Goal: Information Seeking & Learning: Learn about a topic

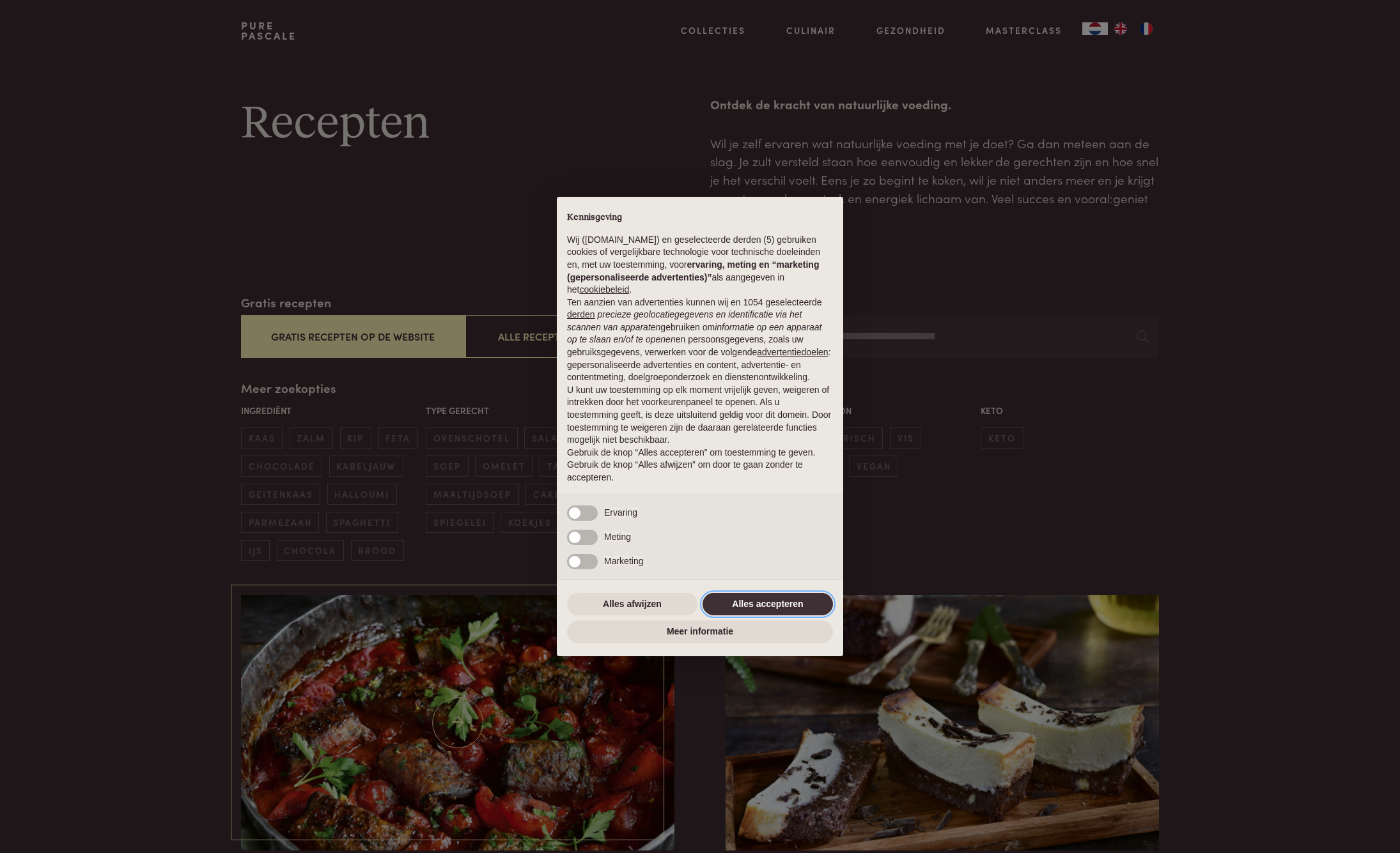
drag, startPoint x: 776, startPoint y: 602, endPoint x: 438, endPoint y: 595, distance: 338.1
click at [776, 602] on button "Alles accepteren" at bounding box center [768, 605] width 131 height 23
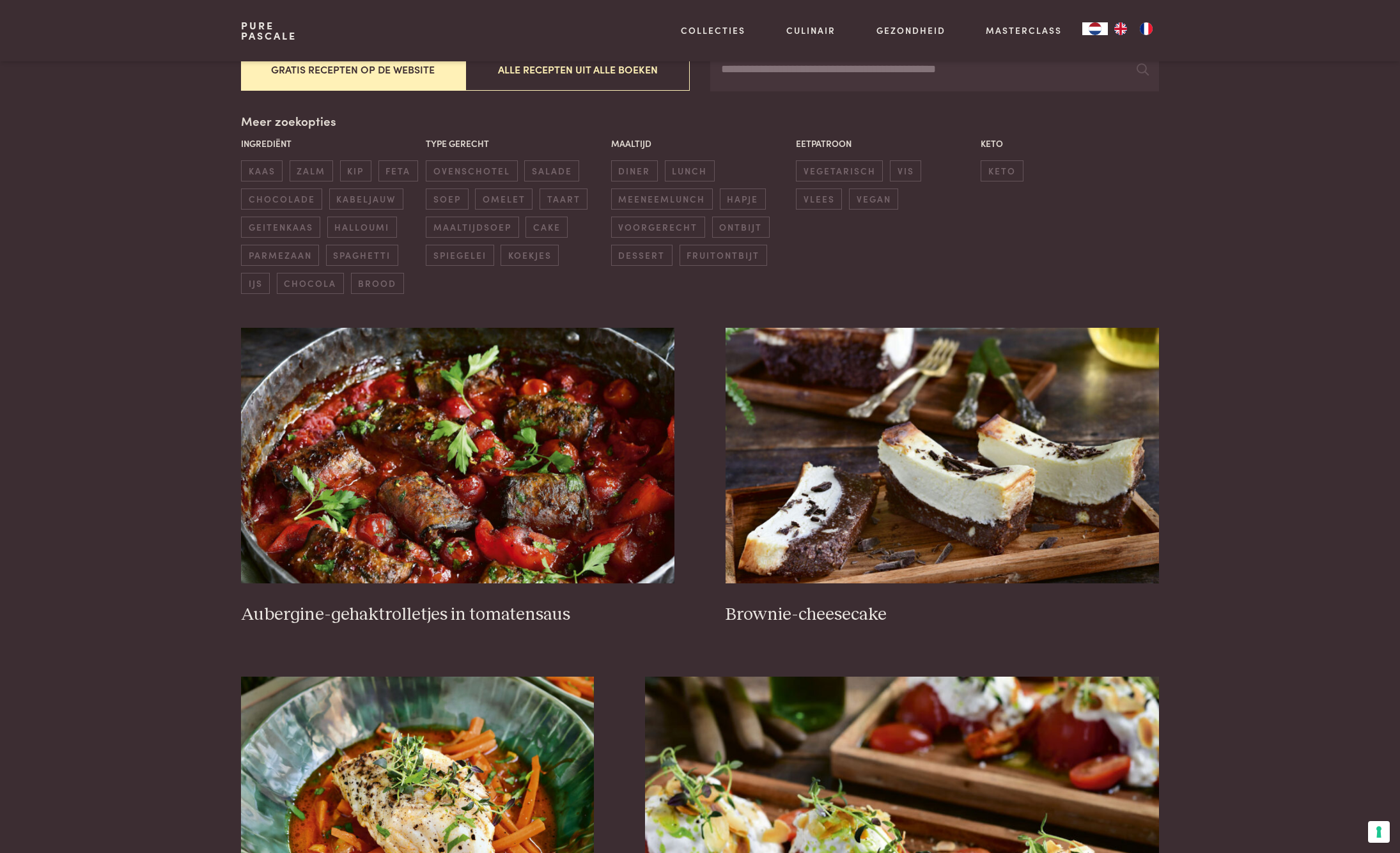
scroll to position [268, 0]
click at [515, 447] on img at bounding box center [458, 455] width 434 height 255
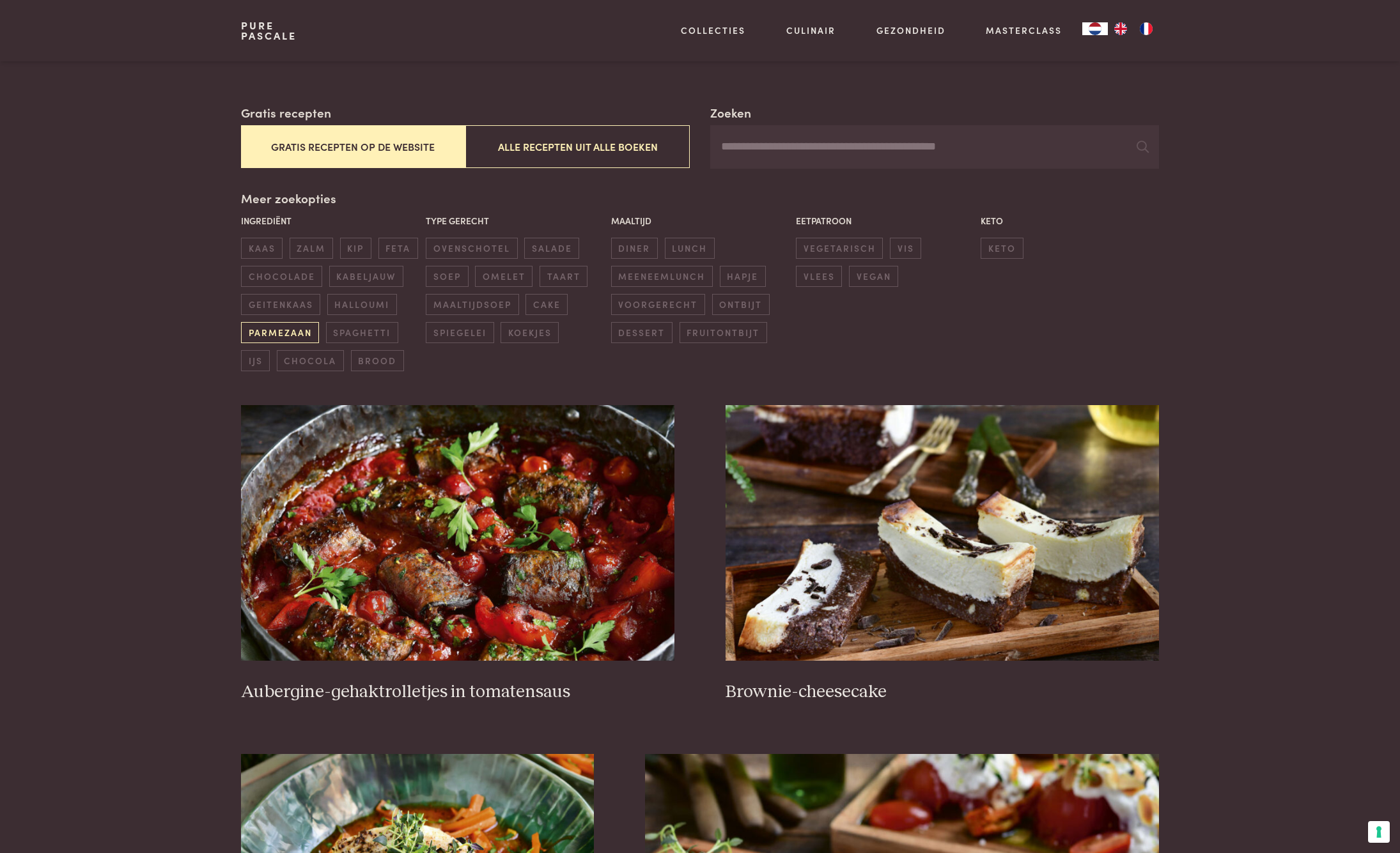
scroll to position [189, 0]
click at [625, 251] on span "diner" at bounding box center [635, 249] width 47 height 21
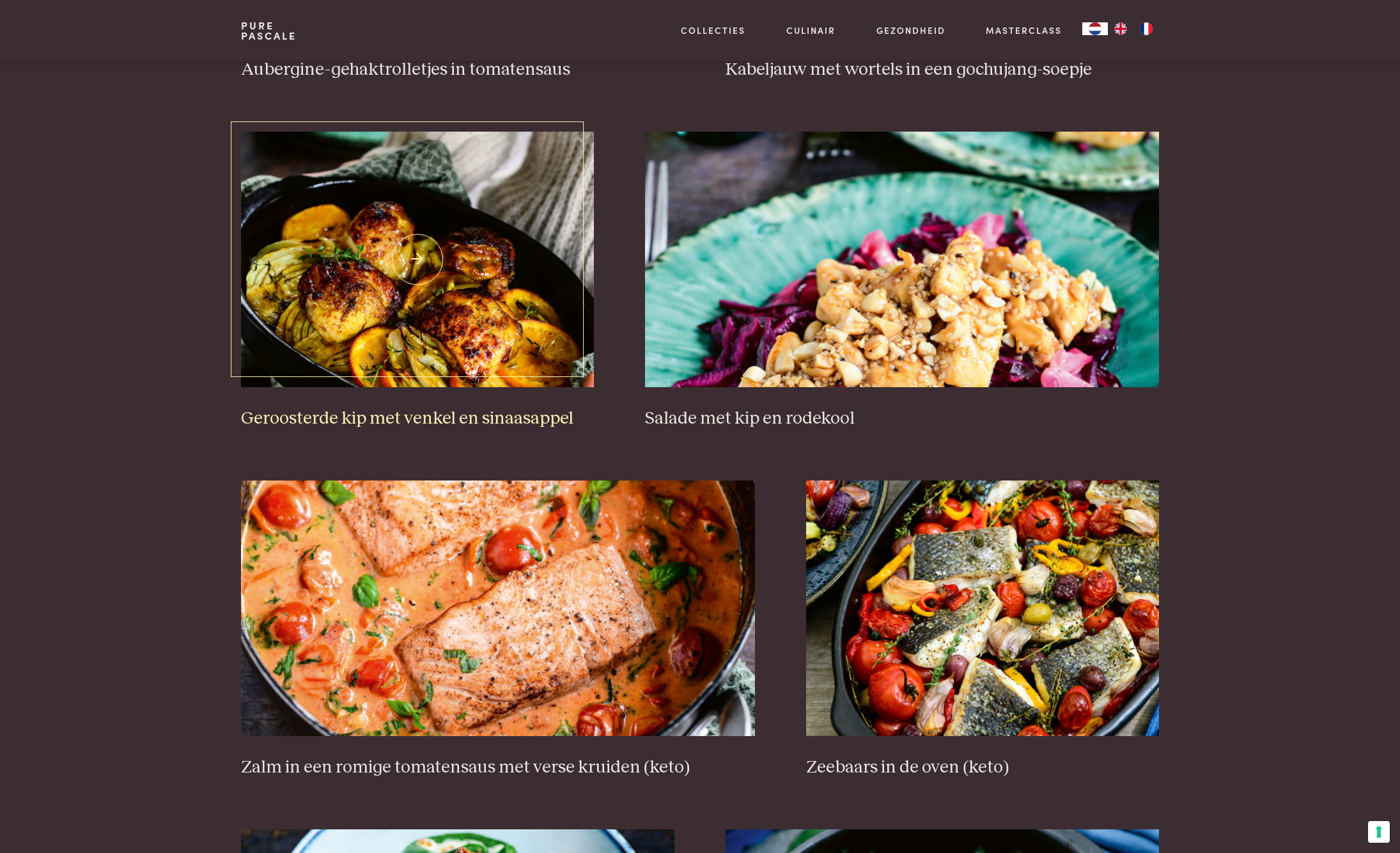
scroll to position [814, 1]
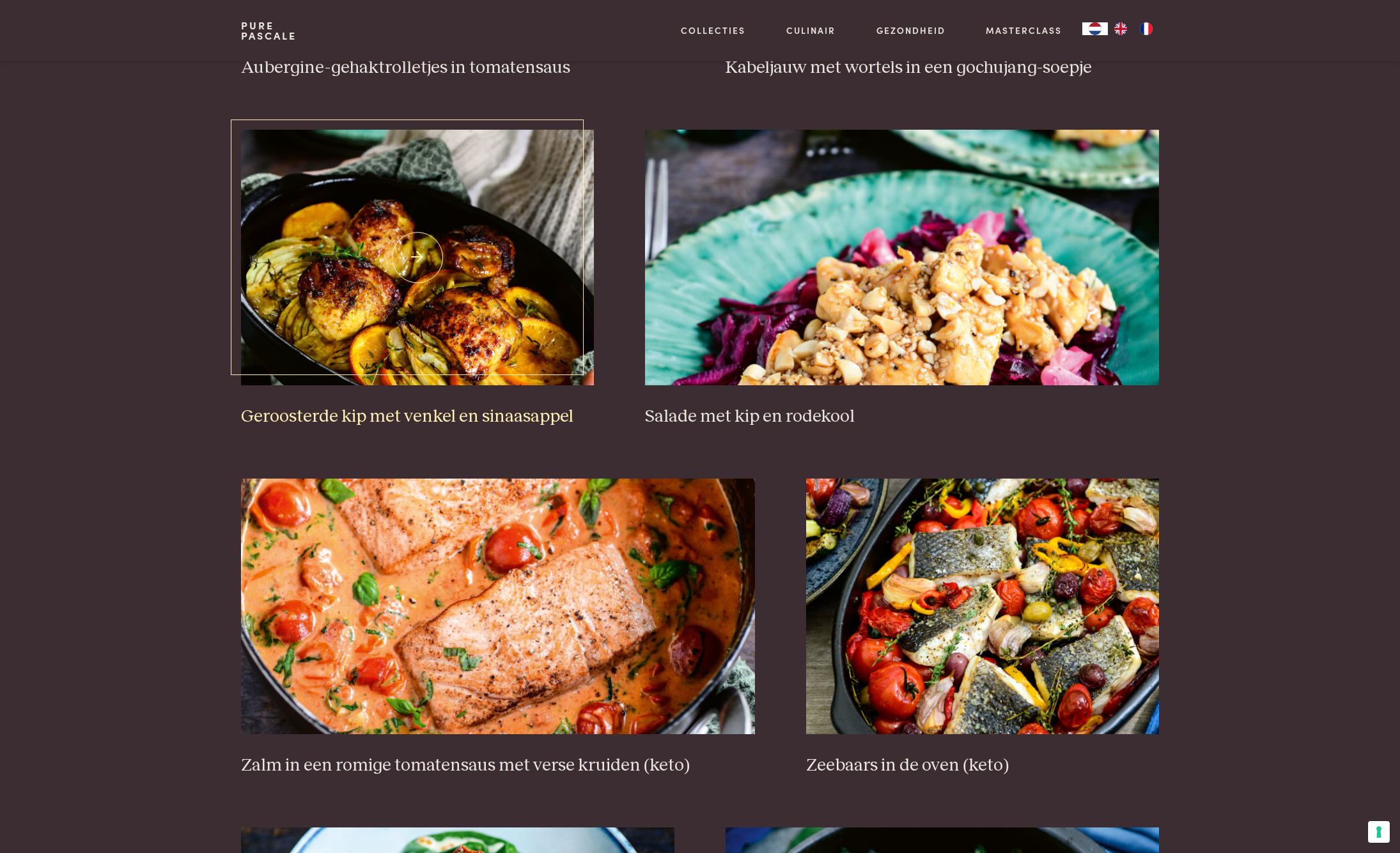
click at [297, 263] on img at bounding box center [417, 258] width 353 height 255
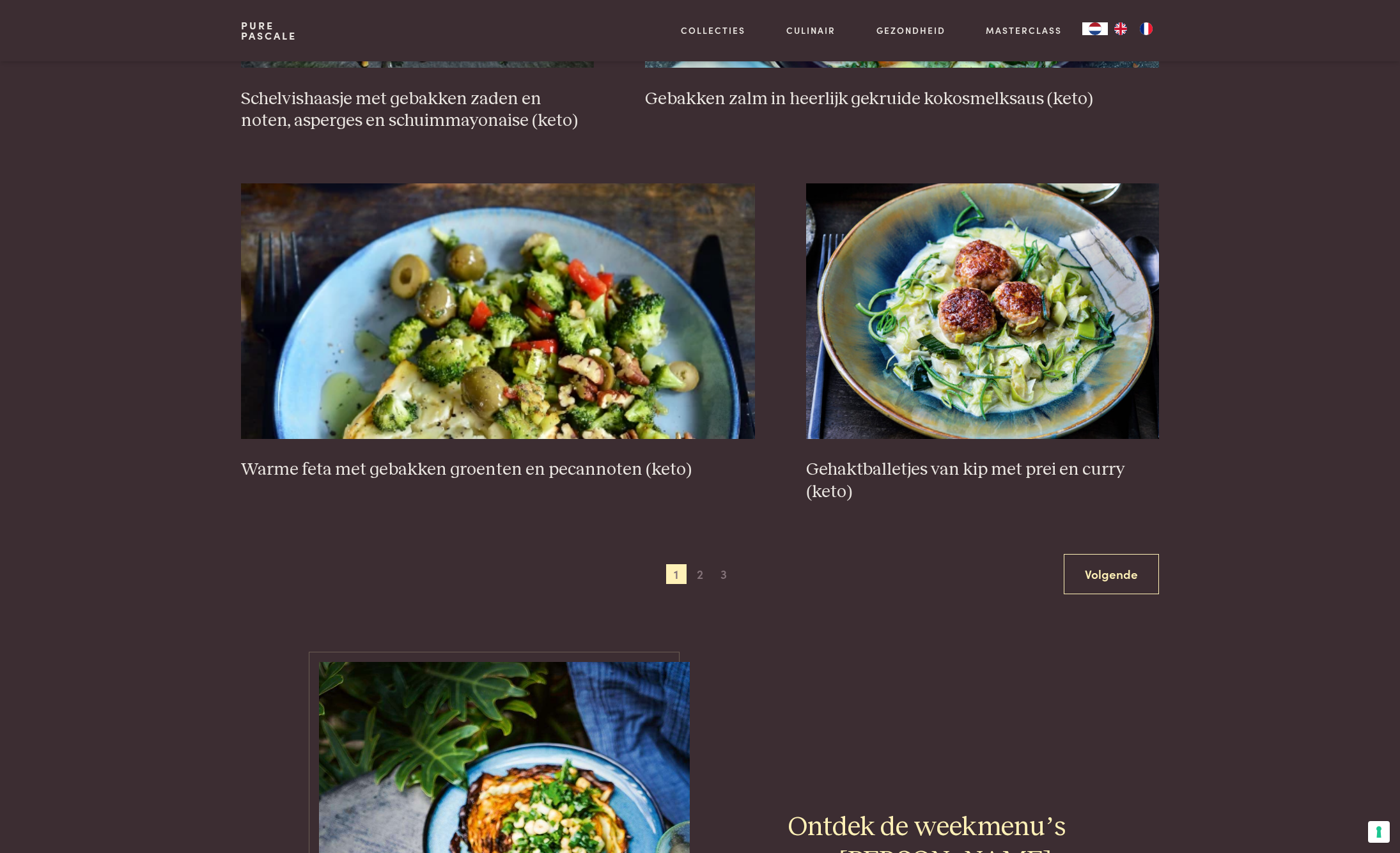
scroll to position [2208, 0]
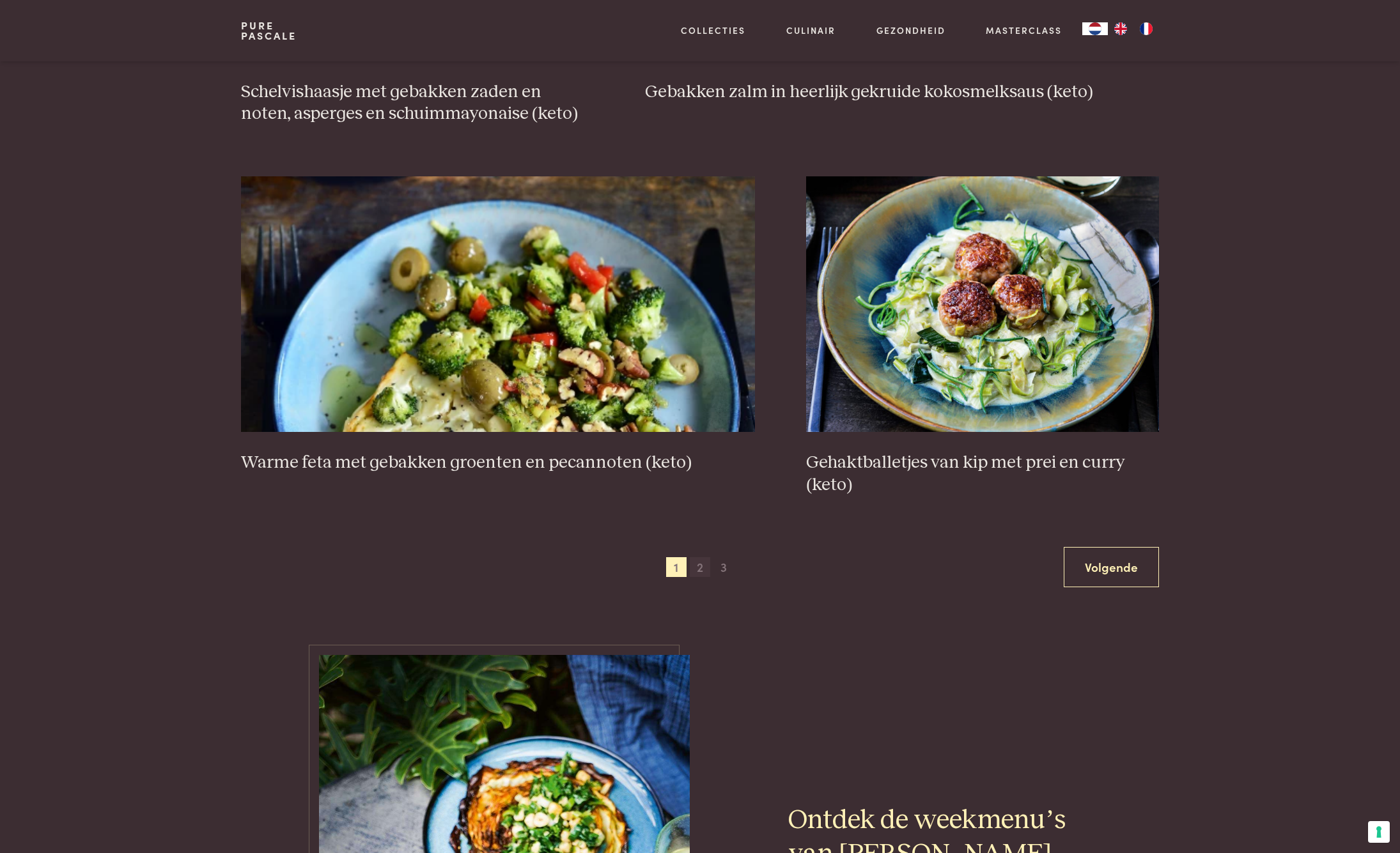
click at [701, 561] on span "2" at bounding box center [700, 567] width 21 height 21
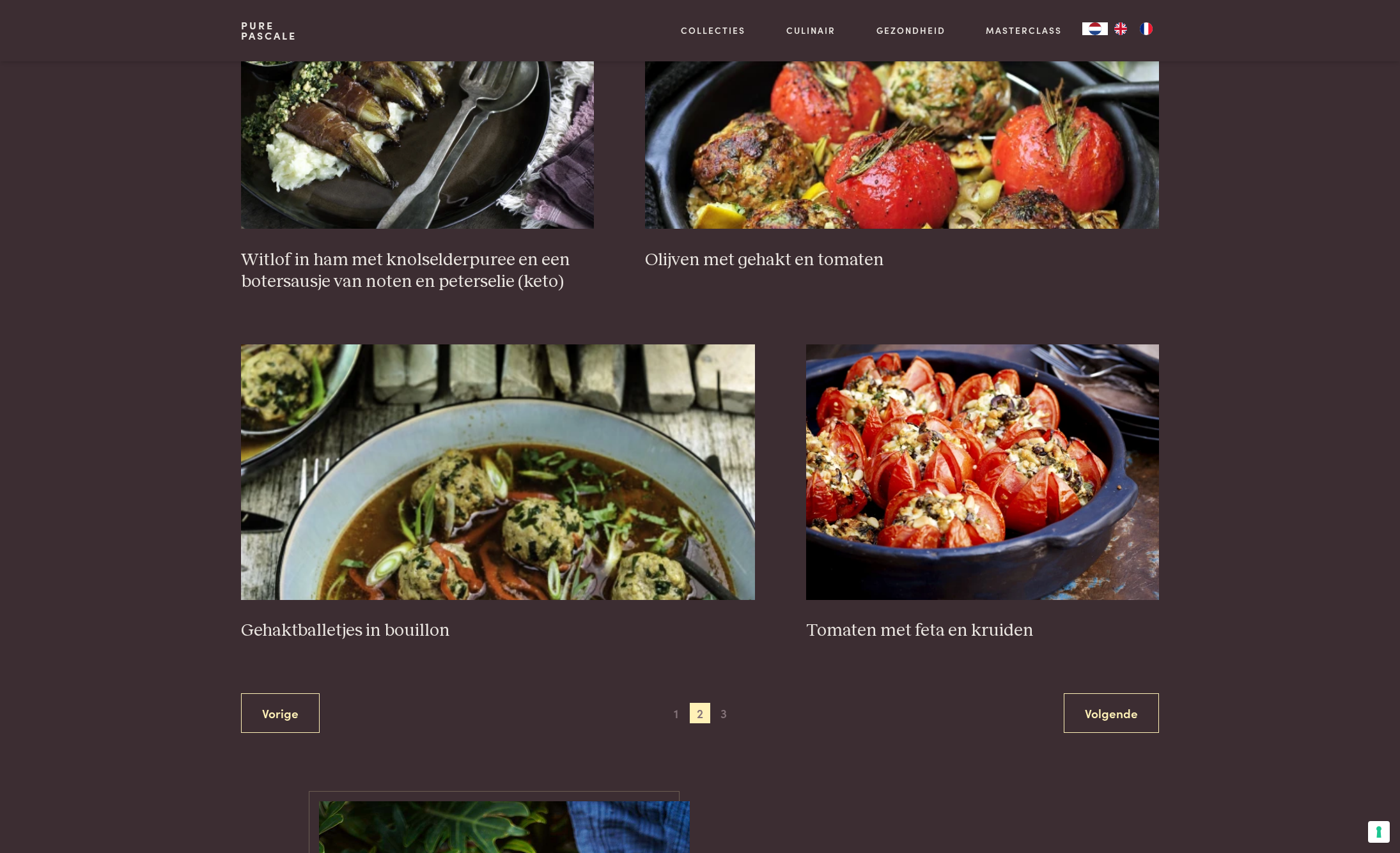
scroll to position [2040, 0]
click at [727, 711] on span "3" at bounding box center [723, 714] width 21 height 21
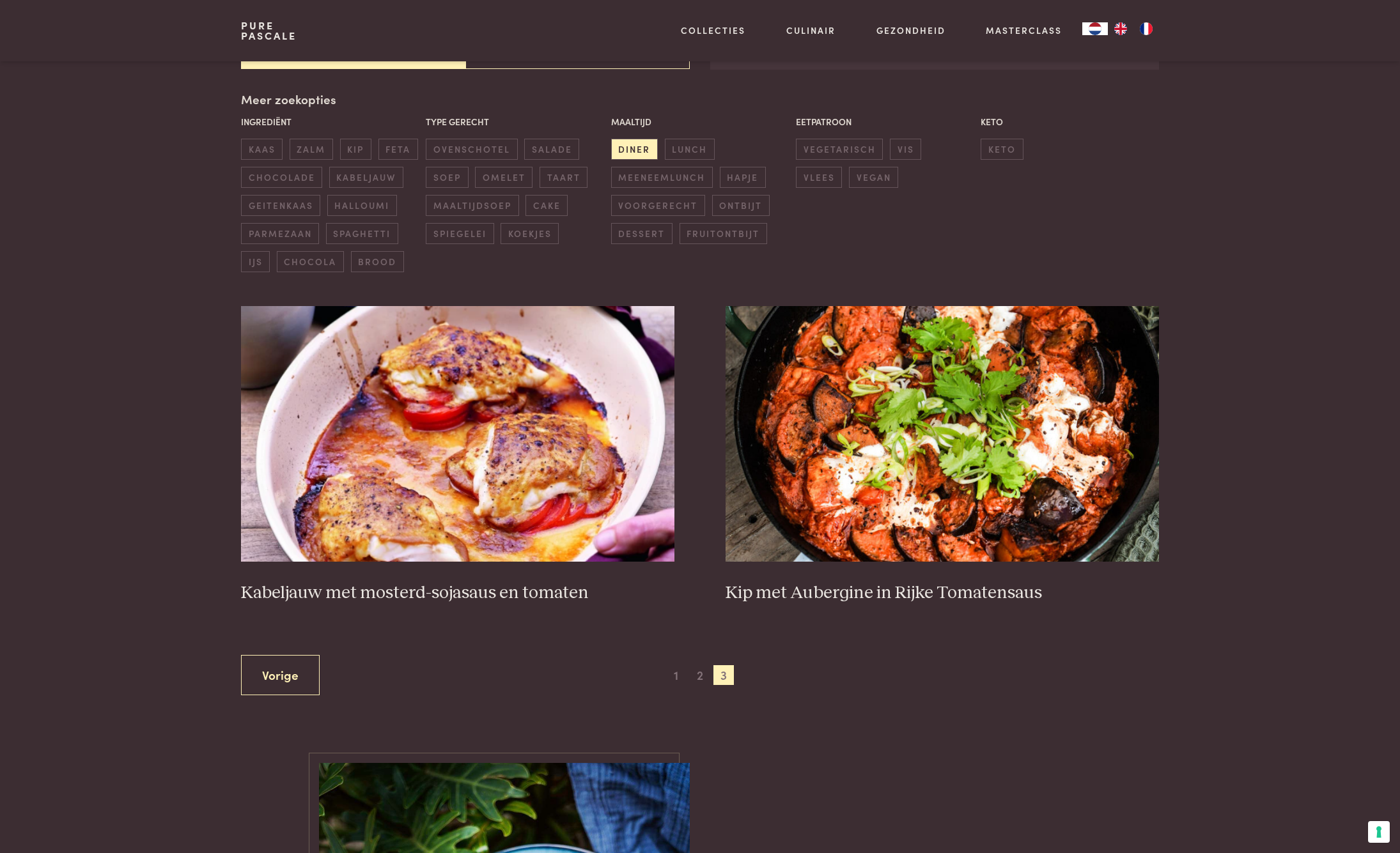
scroll to position [285, 0]
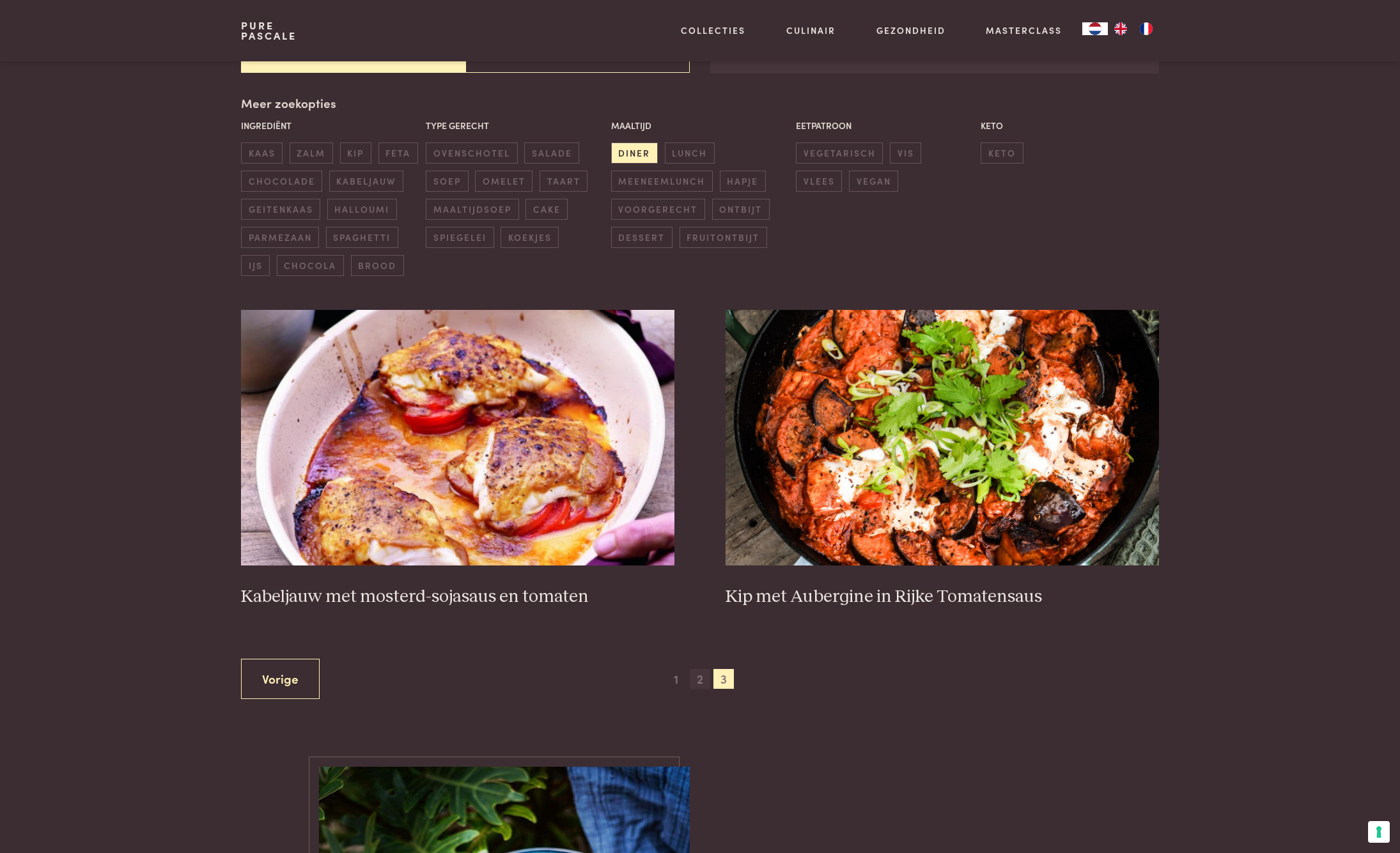
click at [702, 678] on span "2" at bounding box center [700, 679] width 21 height 21
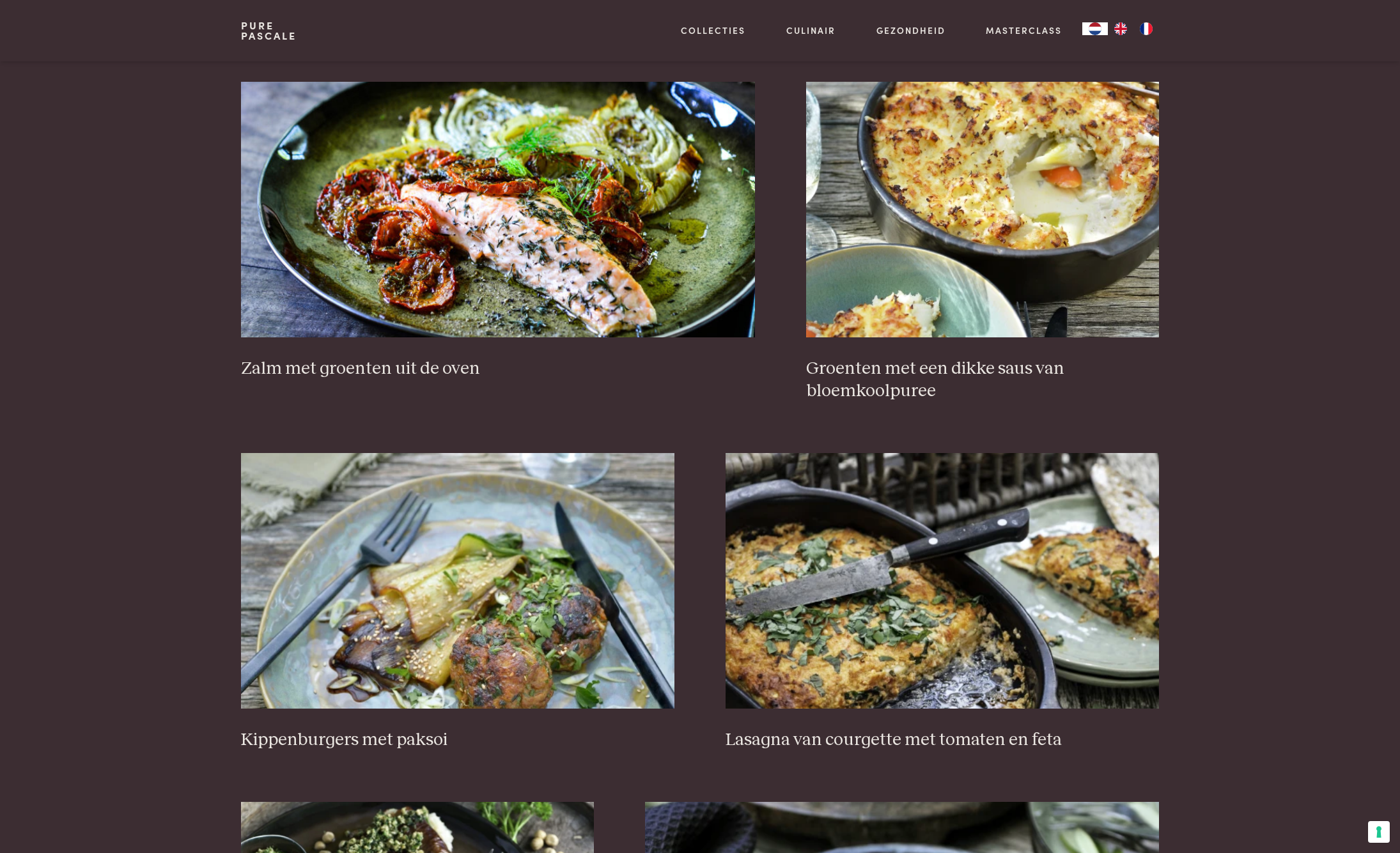
scroll to position [1196, 0]
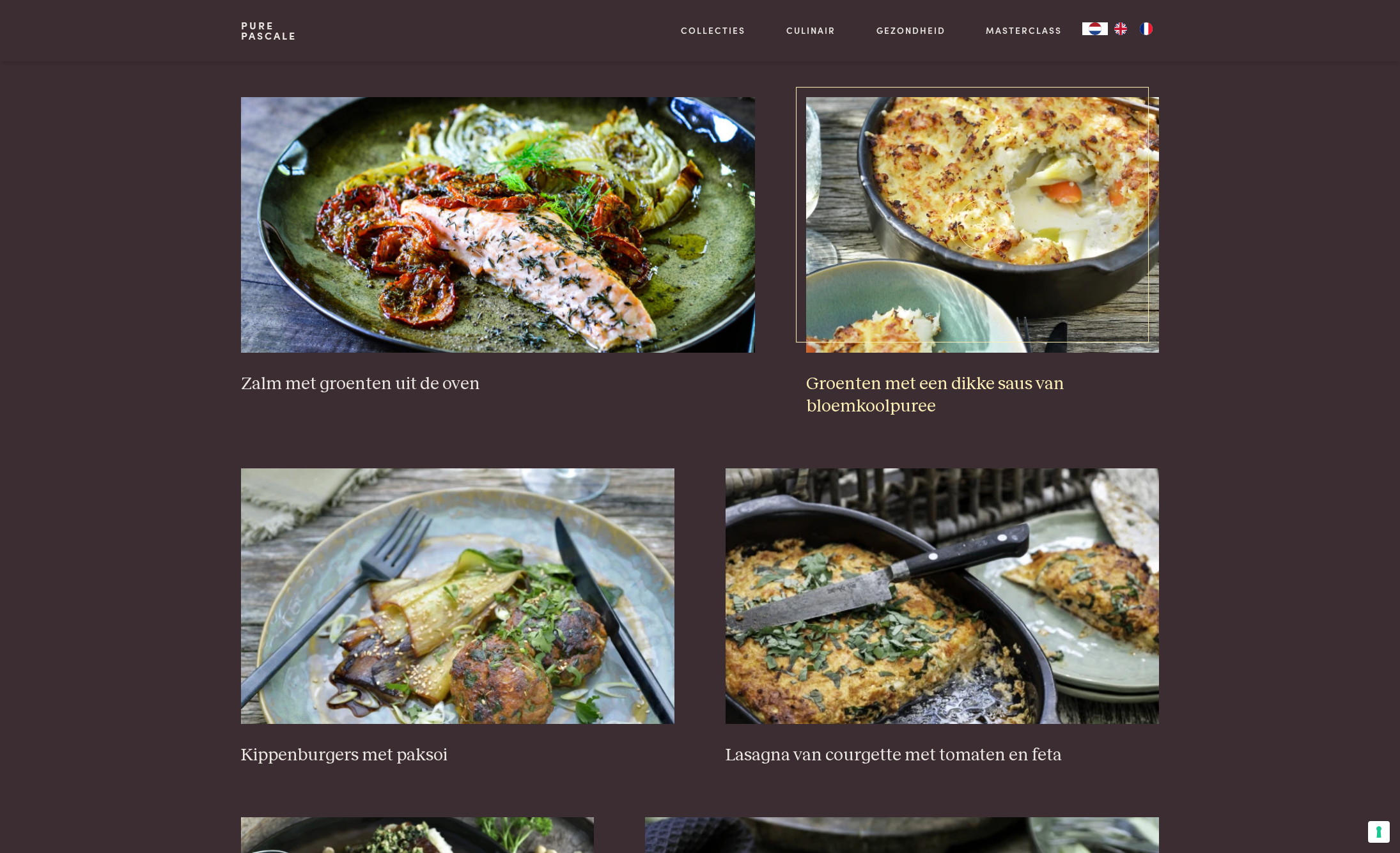
click at [948, 228] on img at bounding box center [983, 225] width 353 height 255
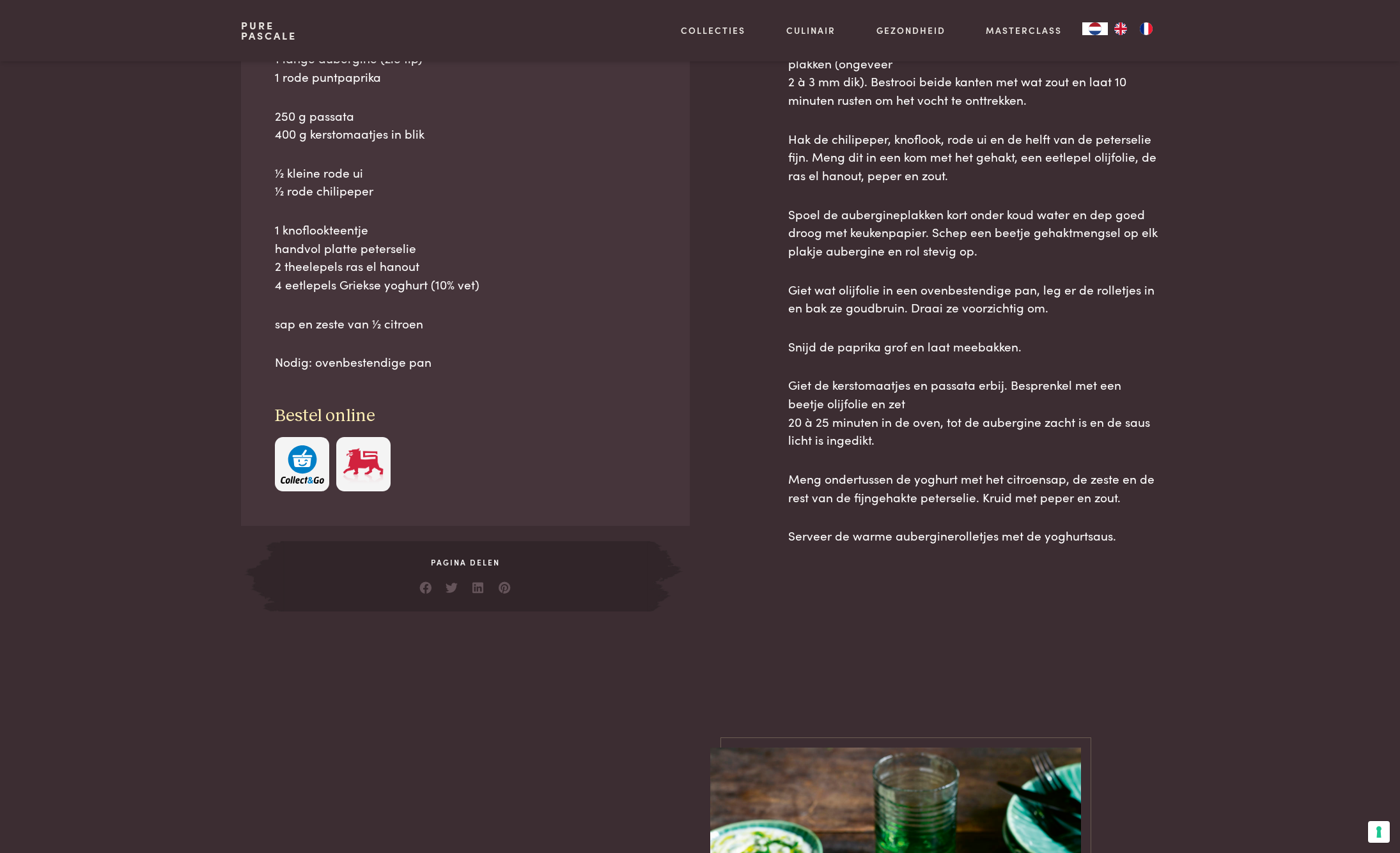
scroll to position [696, 0]
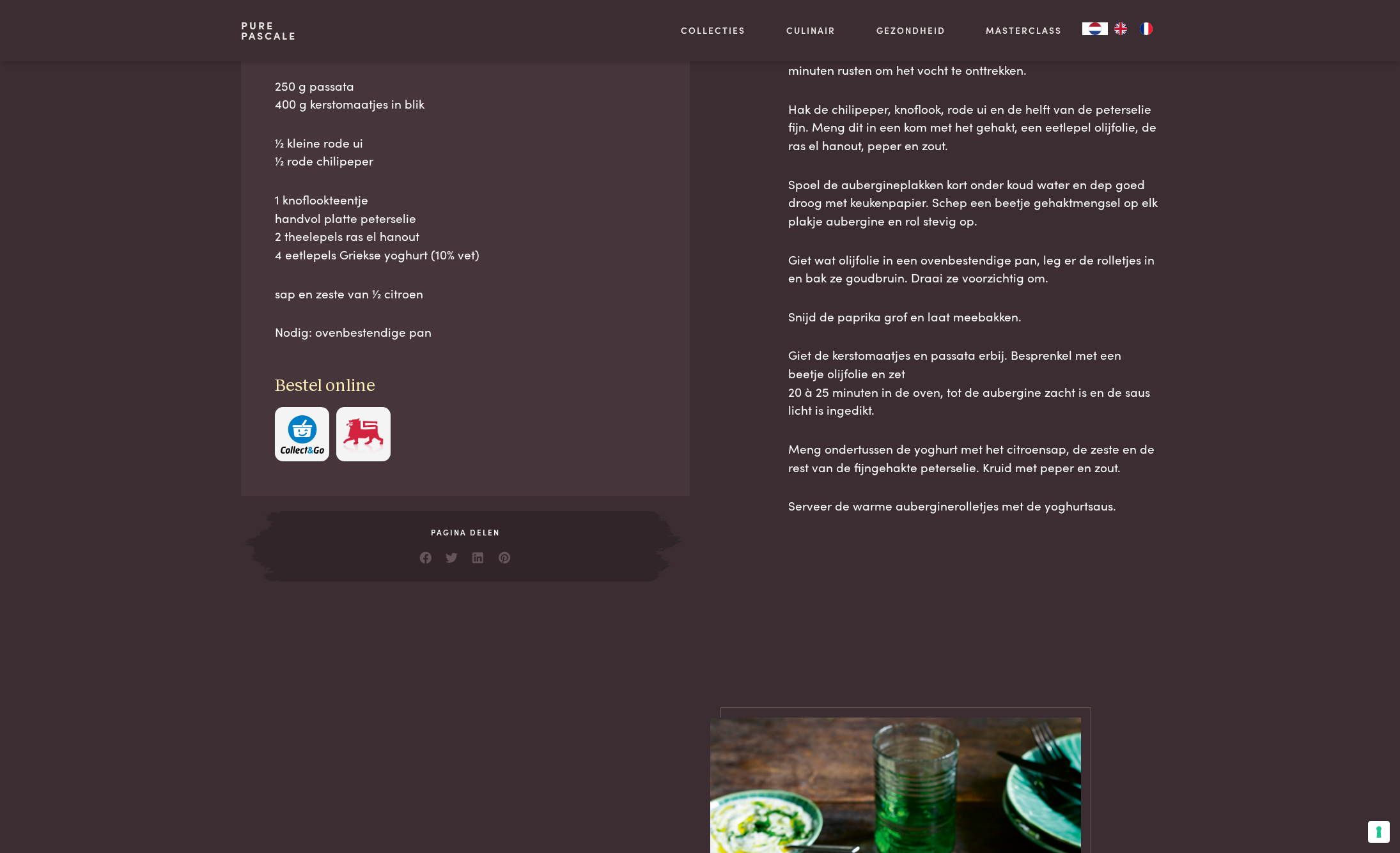
click at [292, 435] on img "button" at bounding box center [302, 434] width 43 height 39
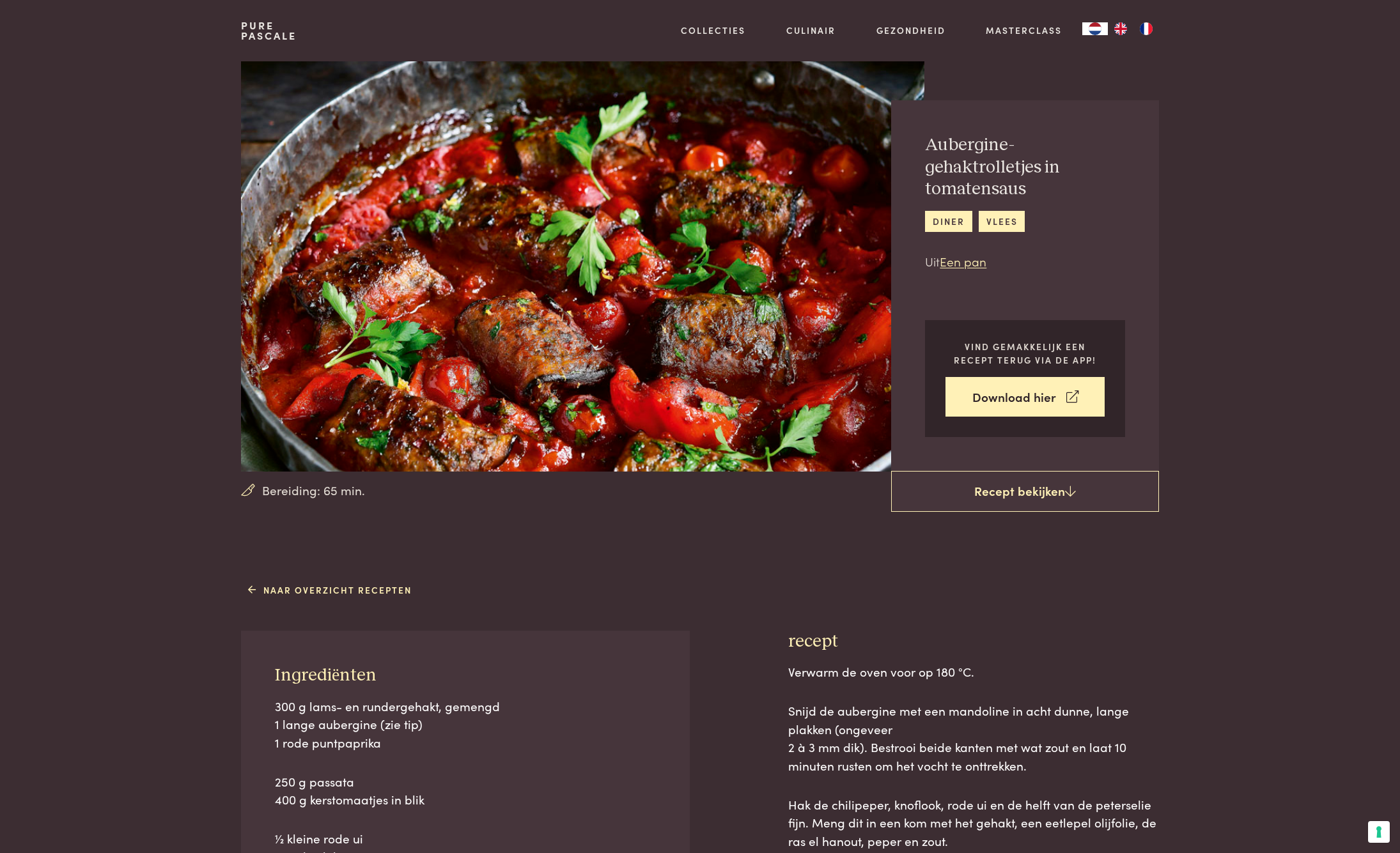
scroll to position [0, 0]
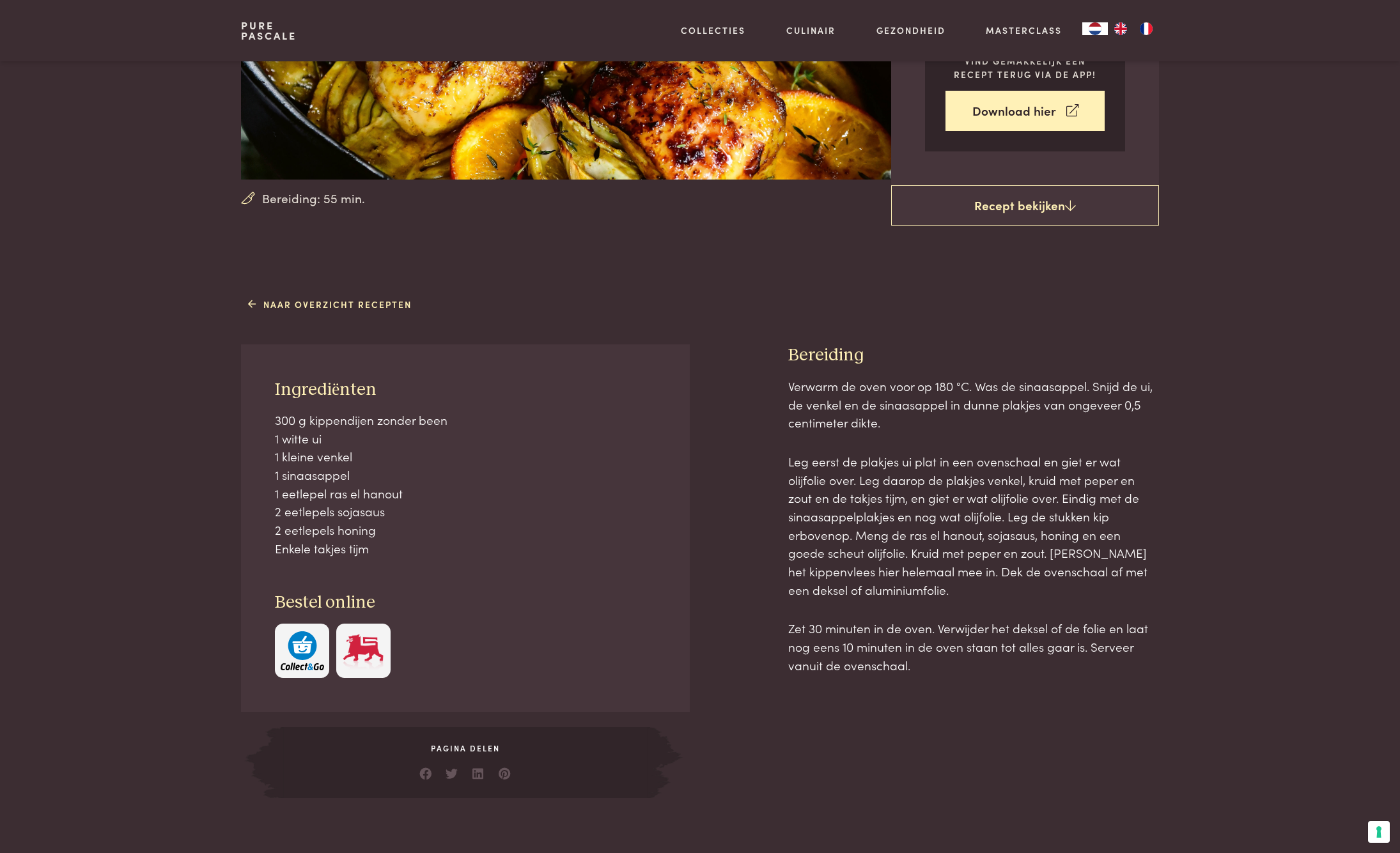
scroll to position [294, 0]
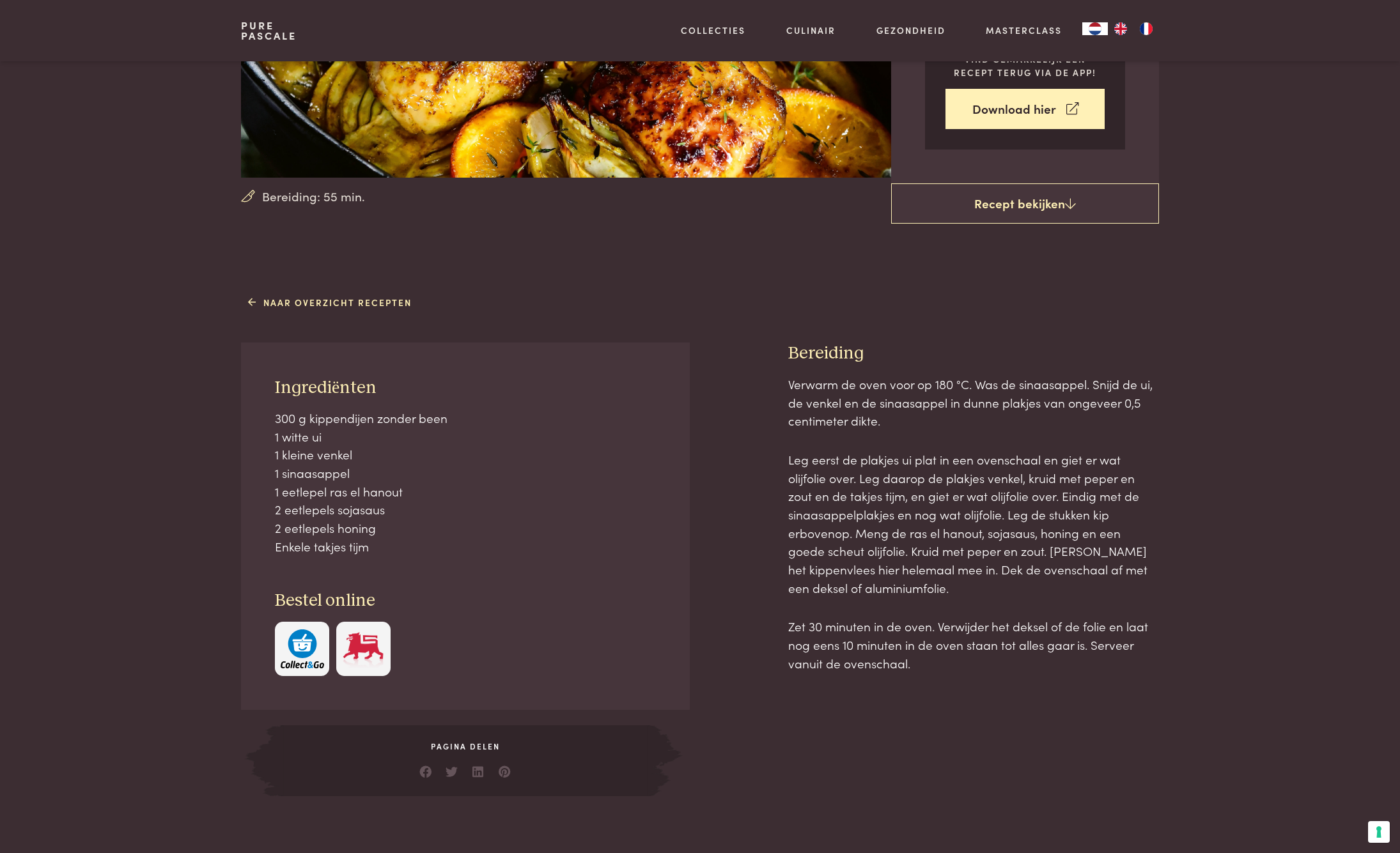
click at [306, 633] on img "button" at bounding box center [302, 649] width 43 height 39
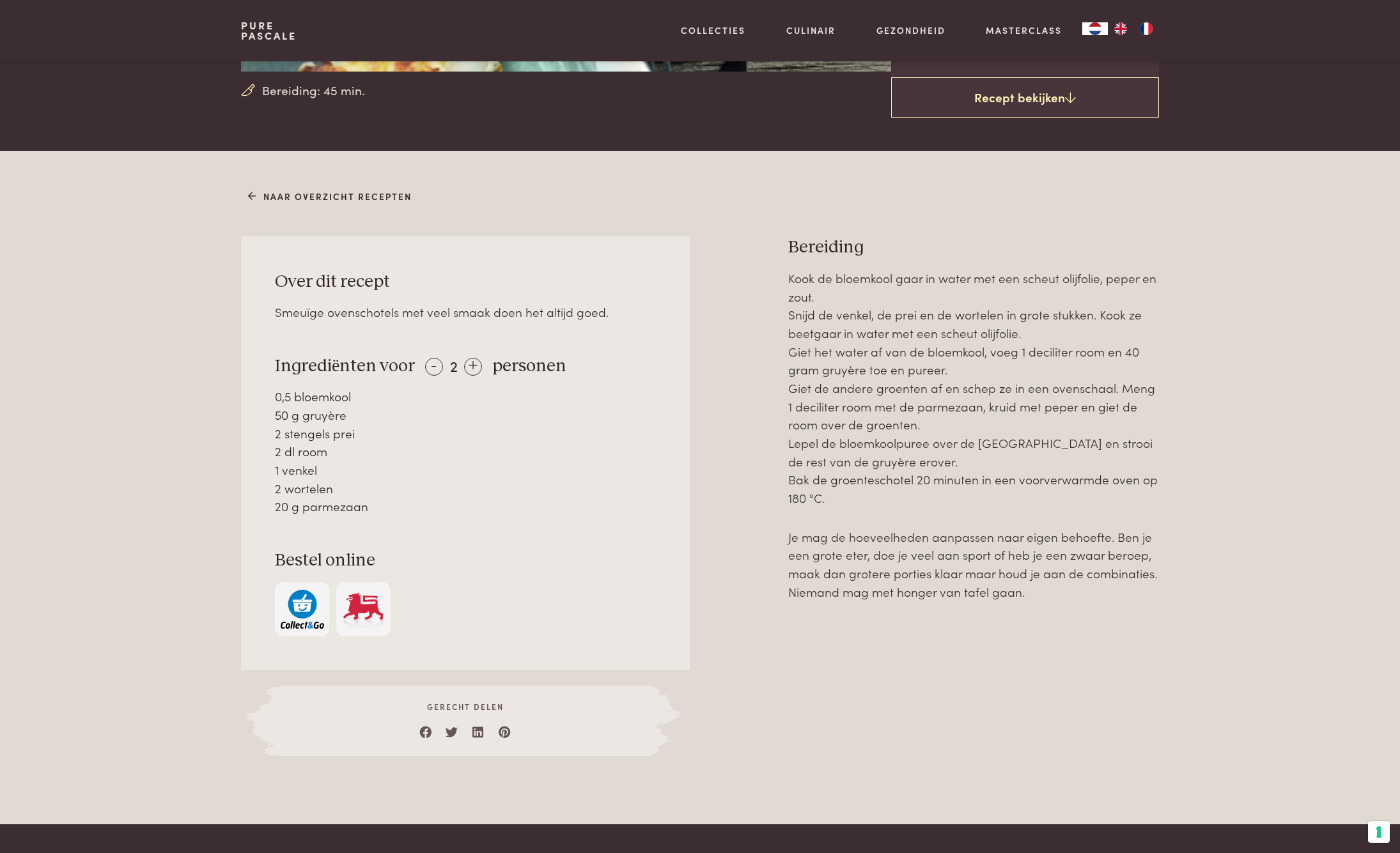
scroll to position [402, 0]
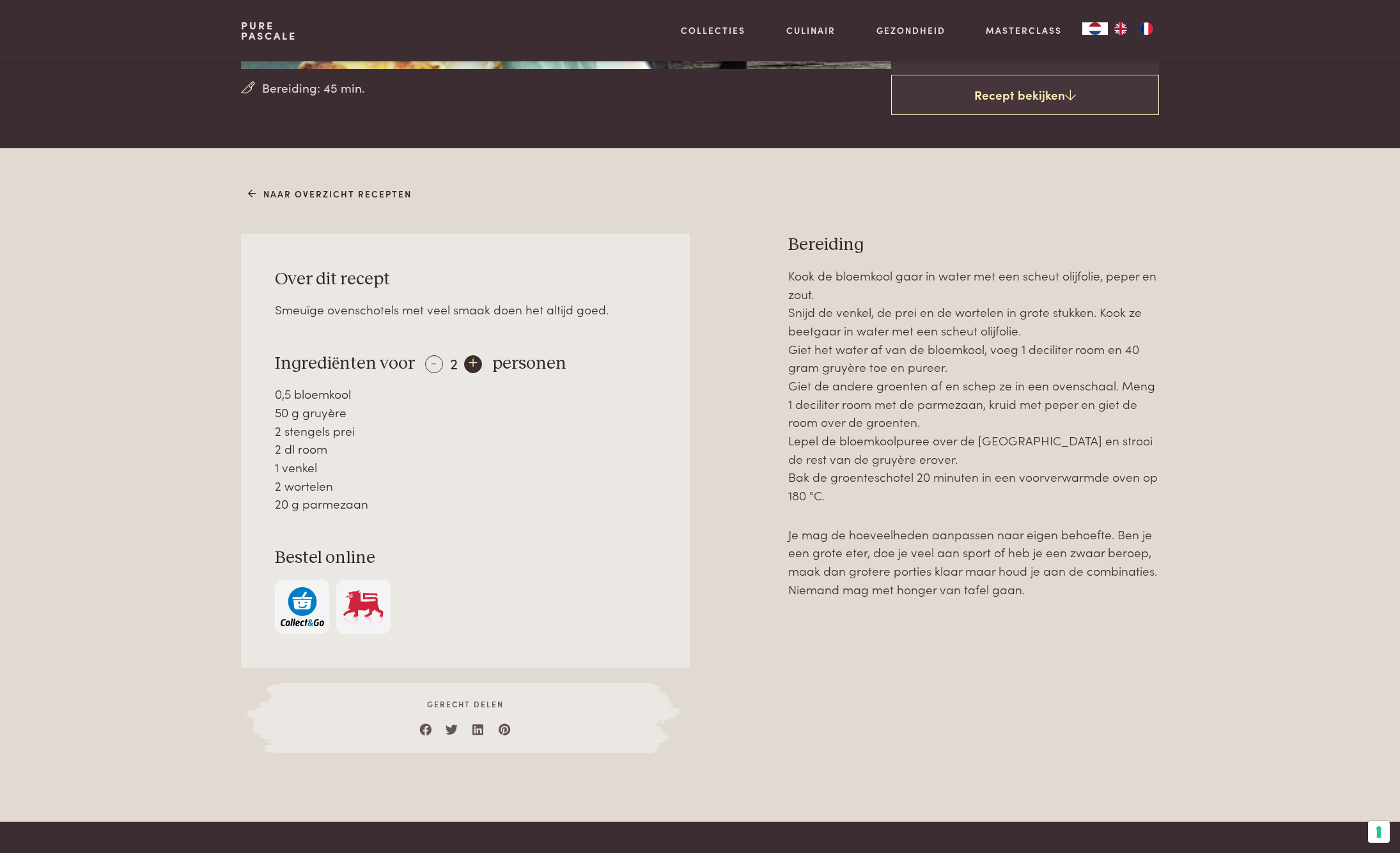
click at [475, 363] on div "+" at bounding box center [473, 364] width 18 height 18
click at [307, 588] on img "button" at bounding box center [302, 607] width 43 height 39
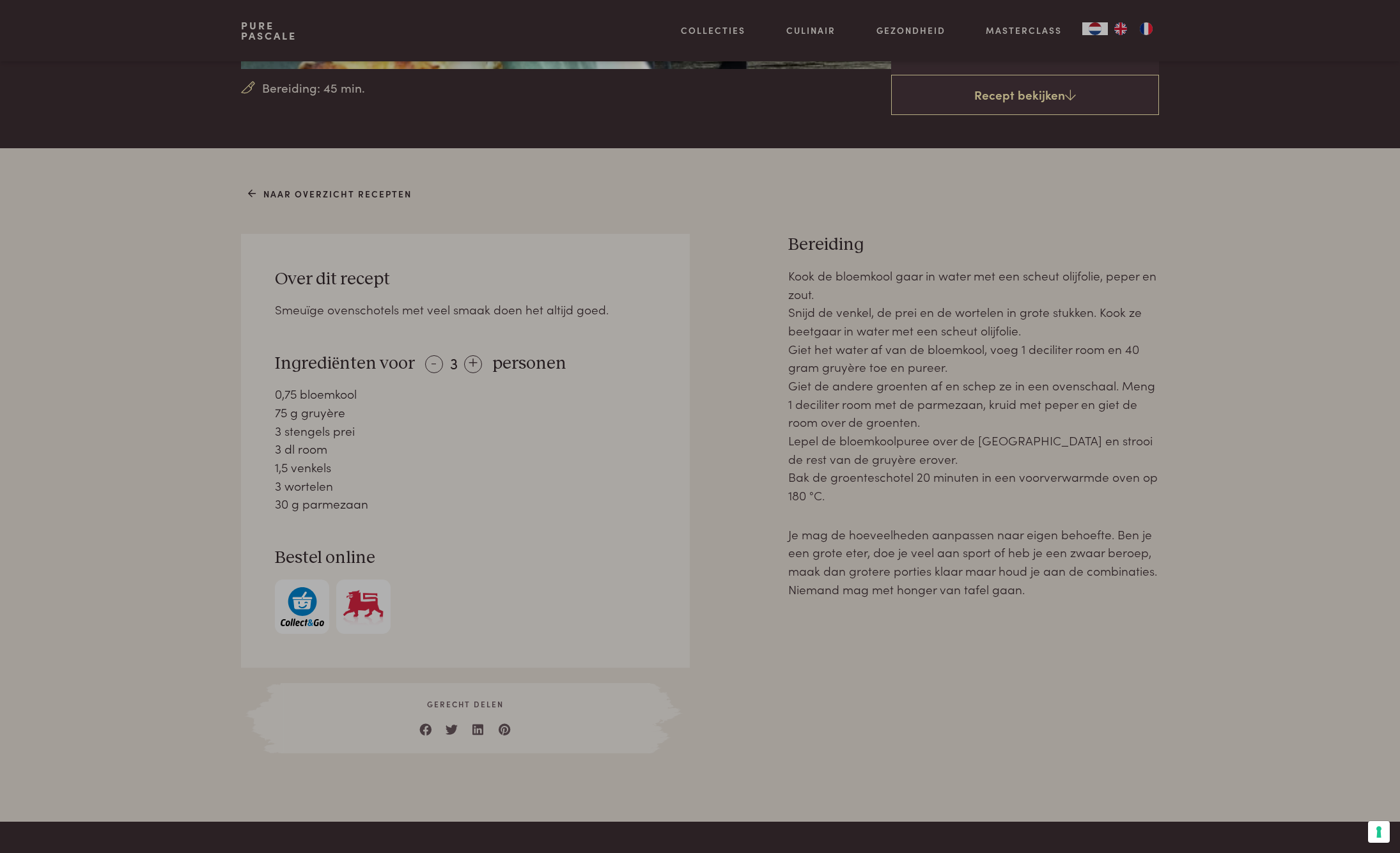
scroll to position [408, 0]
